Goal: Task Accomplishment & Management: Manage account settings

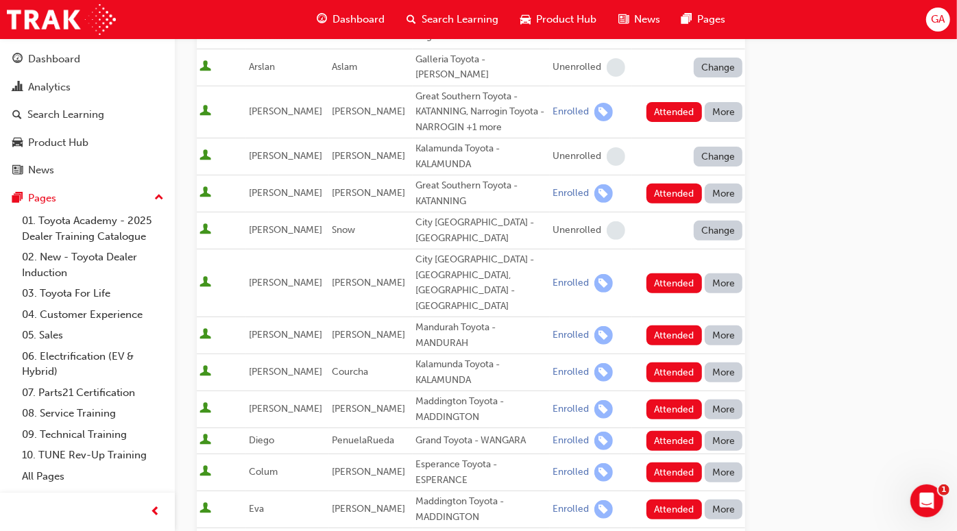
scroll to position [223, 0]
click at [672, 101] on button "Attended" at bounding box center [674, 111] width 56 height 20
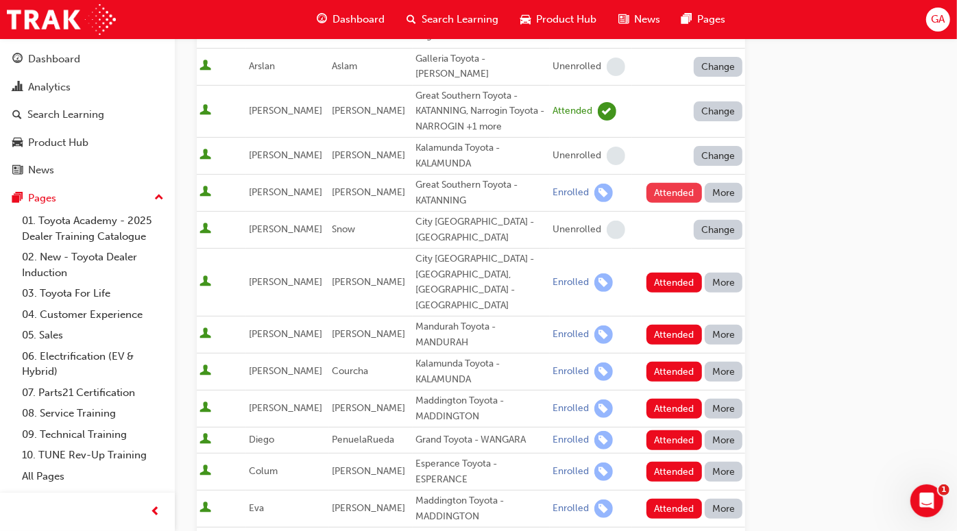
click at [663, 183] on button "Attended" at bounding box center [674, 193] width 56 height 20
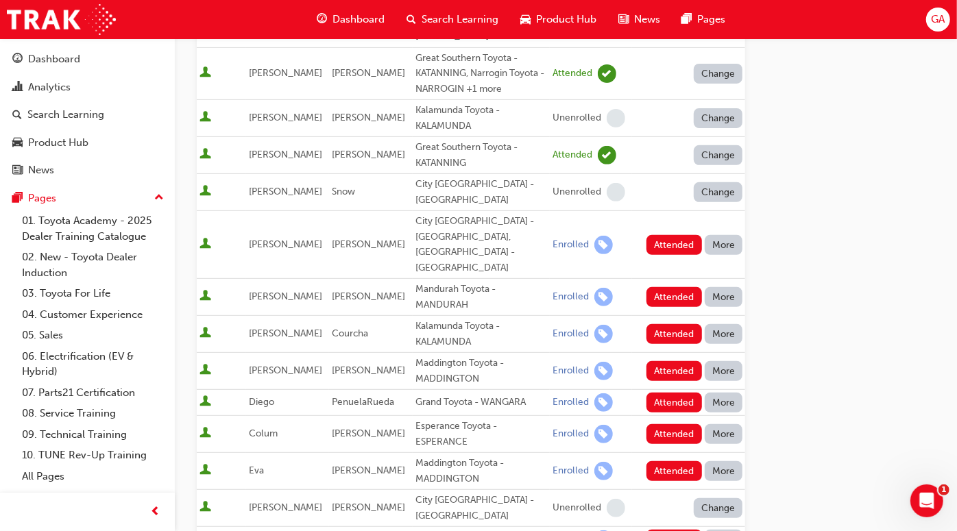
scroll to position [273, 0]
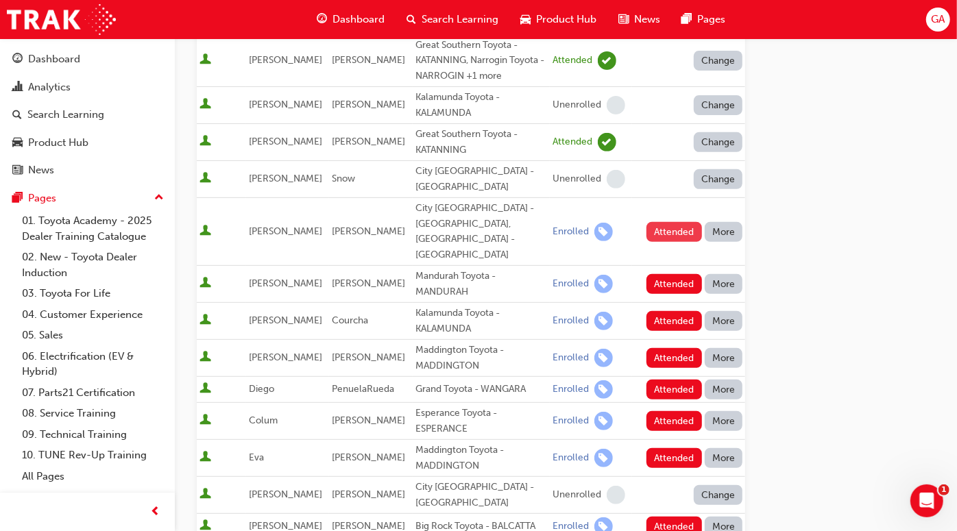
click at [666, 222] on button "Attended" at bounding box center [674, 232] width 56 height 20
click at [669, 274] on button "Attended" at bounding box center [674, 284] width 56 height 20
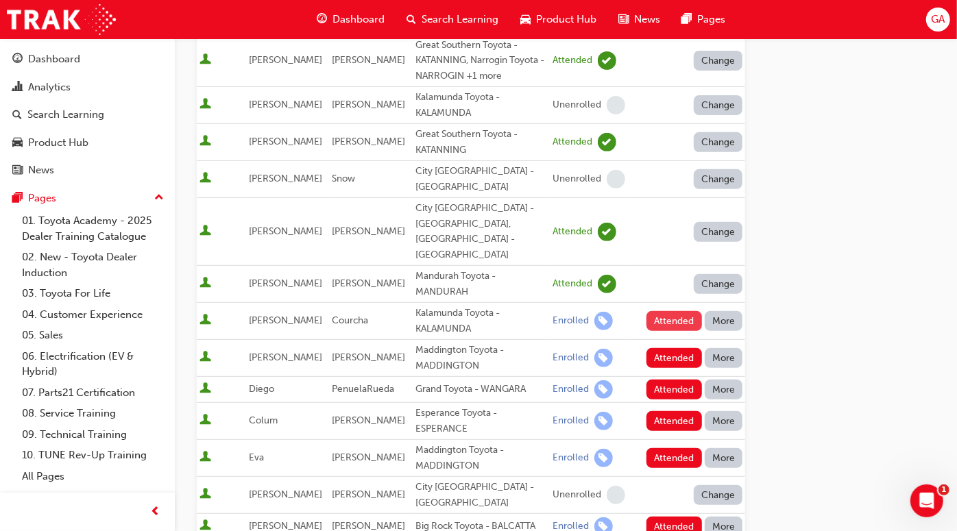
click at [671, 311] on button "Attended" at bounding box center [674, 321] width 56 height 20
click at [669, 348] on button "Attended" at bounding box center [674, 358] width 56 height 20
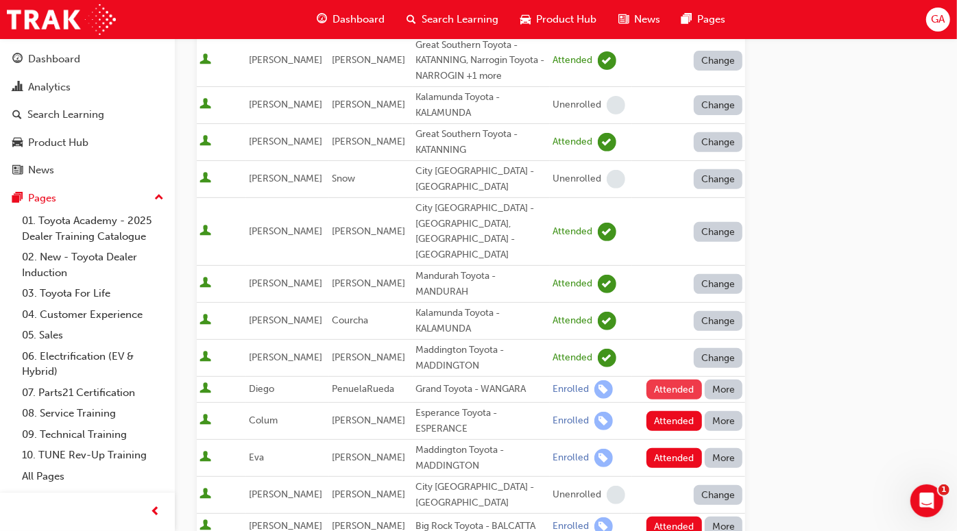
click at [671, 380] on button "Attended" at bounding box center [674, 390] width 56 height 20
click at [671, 411] on button "Attended" at bounding box center [674, 421] width 56 height 20
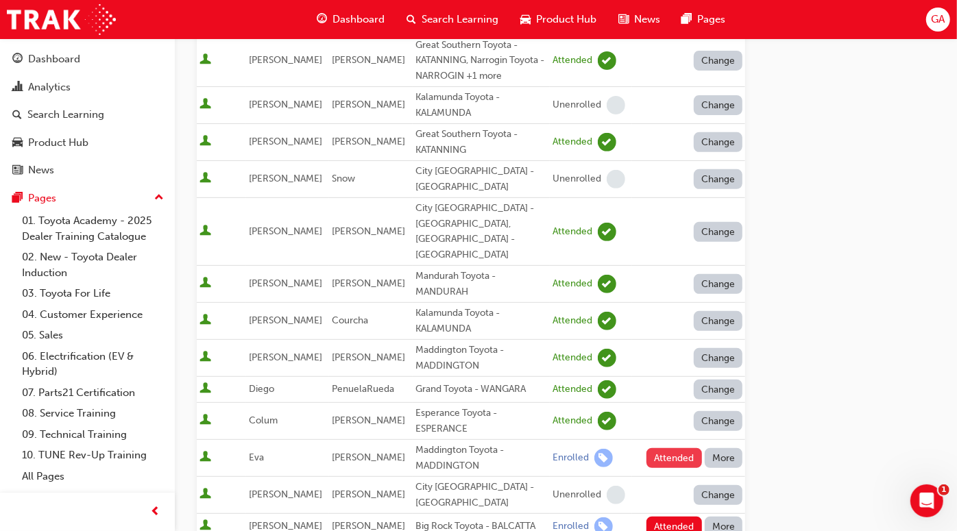
click at [675, 448] on button "Attended" at bounding box center [674, 458] width 56 height 20
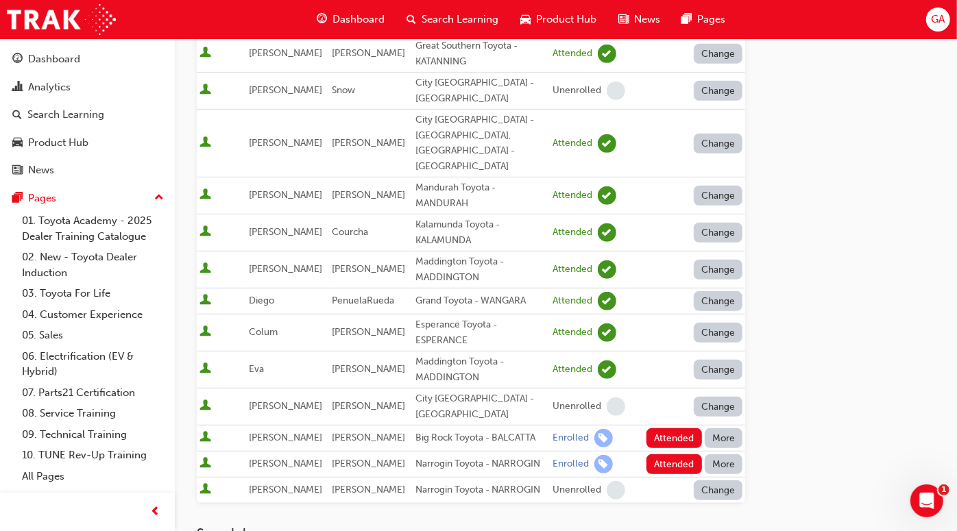
scroll to position [362, 0]
click at [664, 428] on button "Attended" at bounding box center [674, 438] width 56 height 20
click at [667, 454] on button "Attended" at bounding box center [674, 464] width 56 height 20
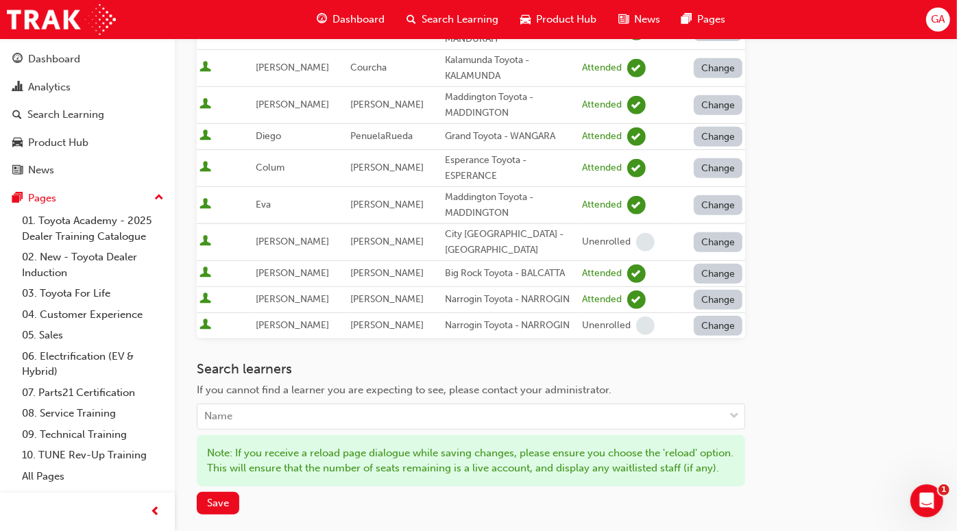
scroll to position [548, 0]
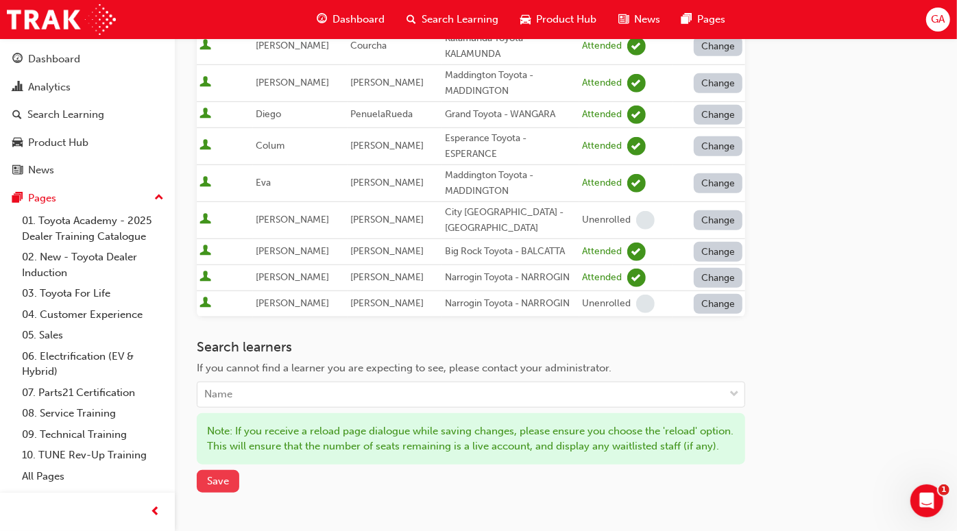
click at [223, 475] on span "Save" at bounding box center [218, 481] width 22 height 12
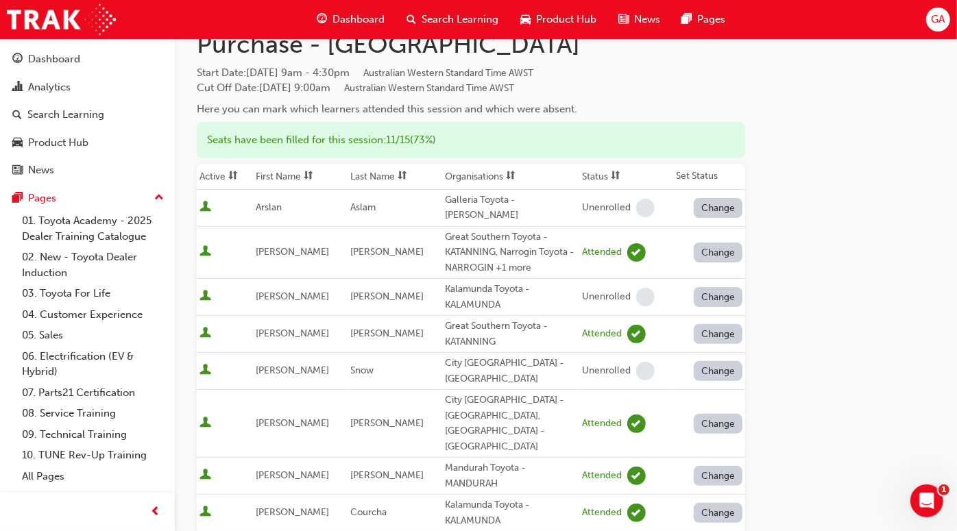
scroll to position [88, 0]
